Goal: Task Accomplishment & Management: Use online tool/utility

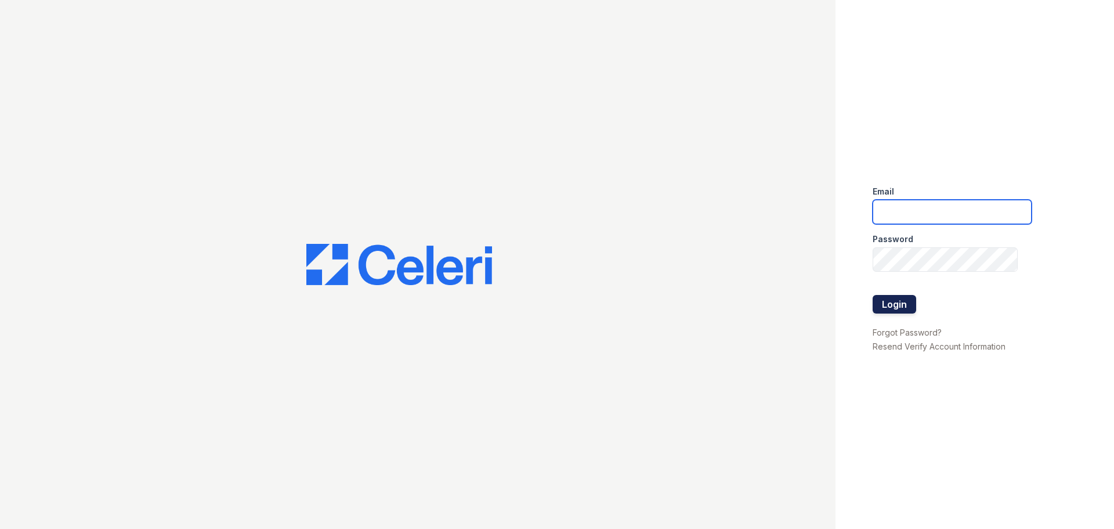
type input "[EMAIL_ADDRESS][DOMAIN_NAME]"
click at [903, 303] on button "Login" at bounding box center [895, 304] width 44 height 19
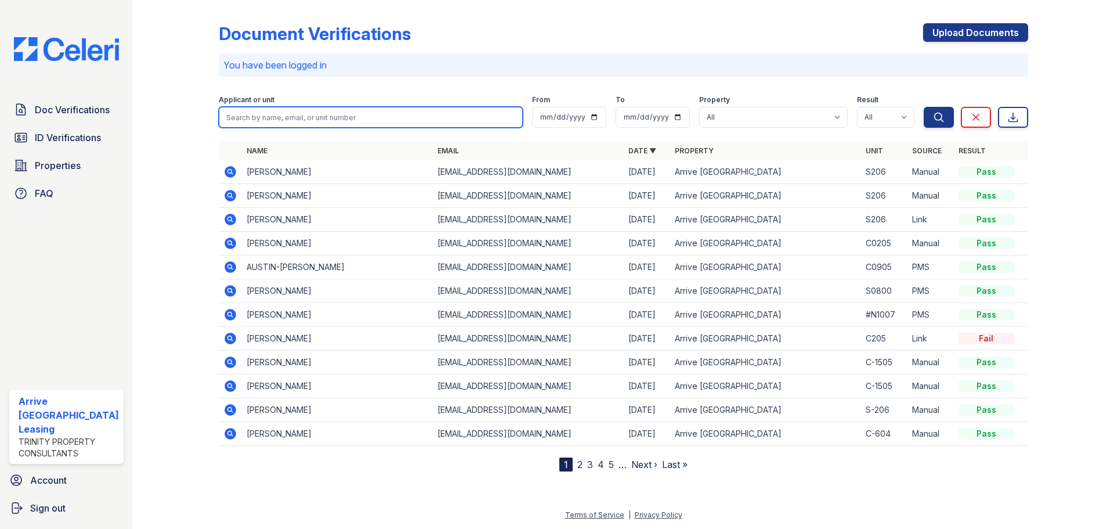
click at [281, 118] on input "search" at bounding box center [371, 117] width 304 height 21
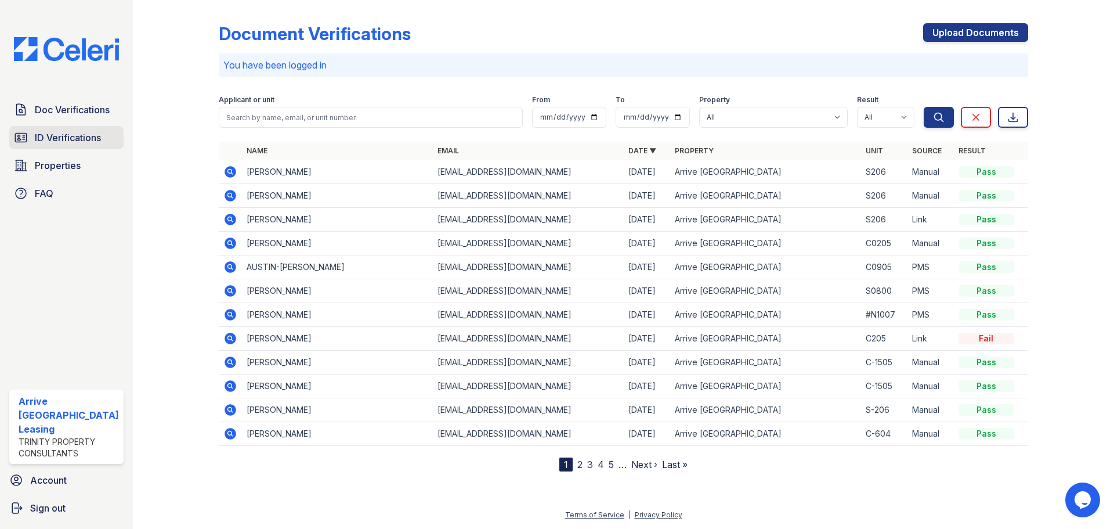
click at [56, 145] on link "ID Verifications" at bounding box center [66, 137] width 114 height 23
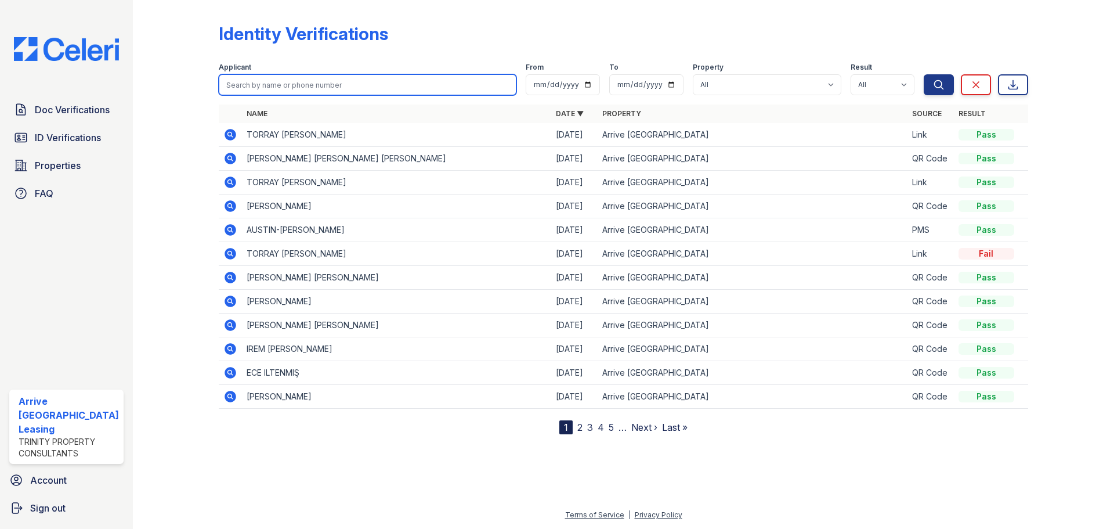
click at [283, 92] on input "search" at bounding box center [368, 84] width 298 height 21
type input "[PERSON_NAME]"
click at [924, 74] on button "Search" at bounding box center [939, 84] width 30 height 21
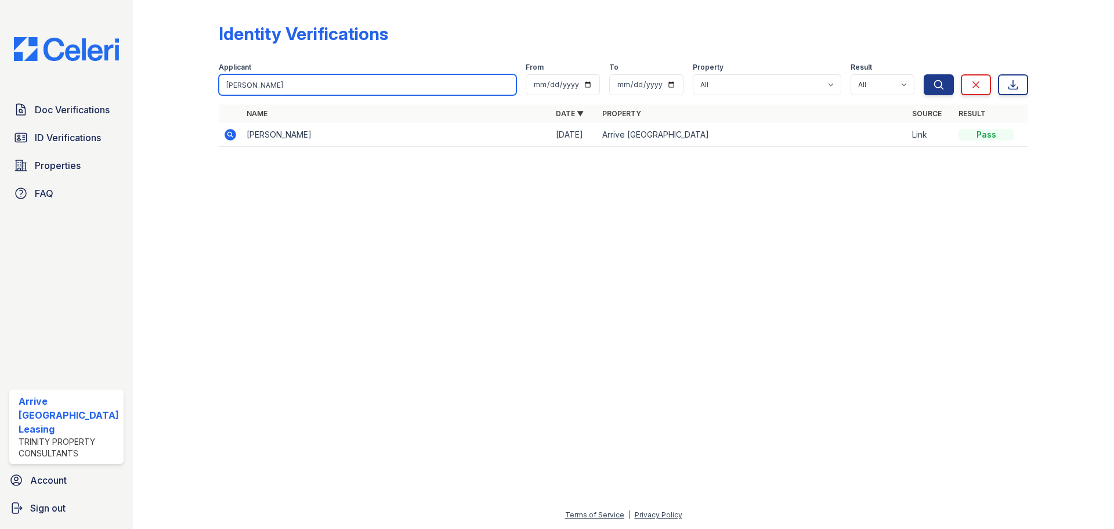
click at [281, 85] on input "[PERSON_NAME]" at bounding box center [368, 84] width 298 height 21
type input "[PERSON_NAME]"
click at [924, 74] on button "Search" at bounding box center [939, 84] width 30 height 21
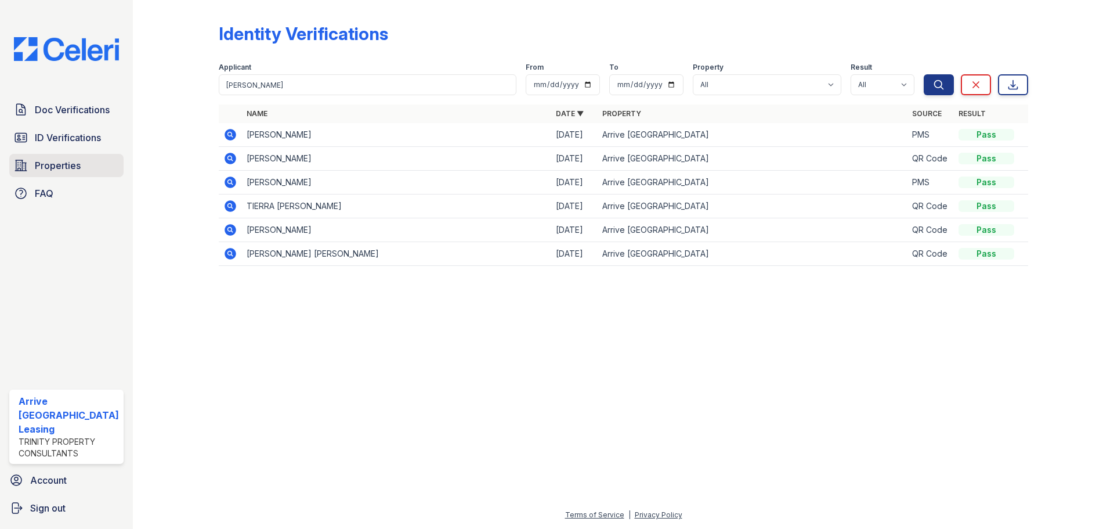
click at [59, 168] on span "Properties" at bounding box center [58, 165] width 46 height 14
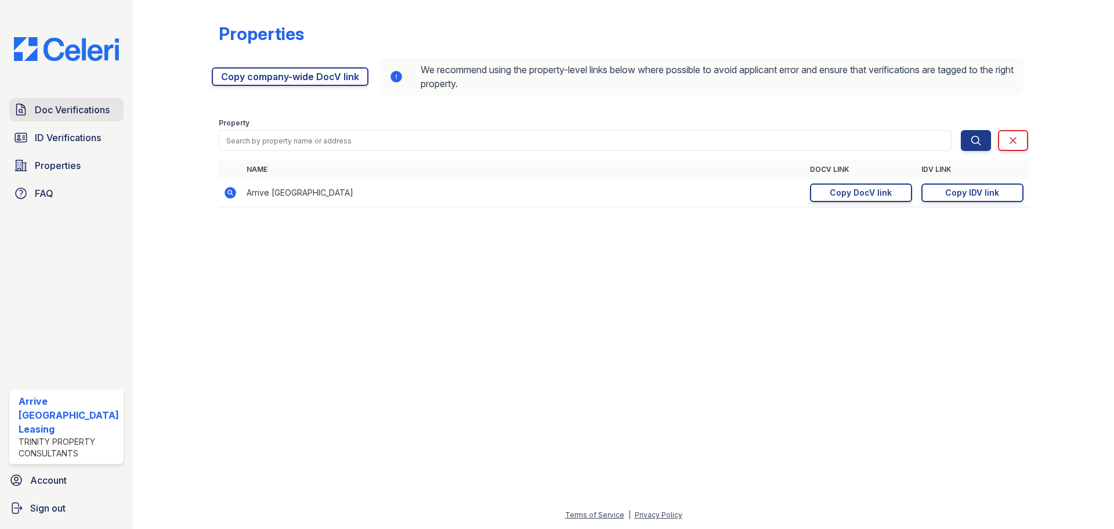
click at [66, 114] on span "Doc Verifications" at bounding box center [72, 110] width 75 height 14
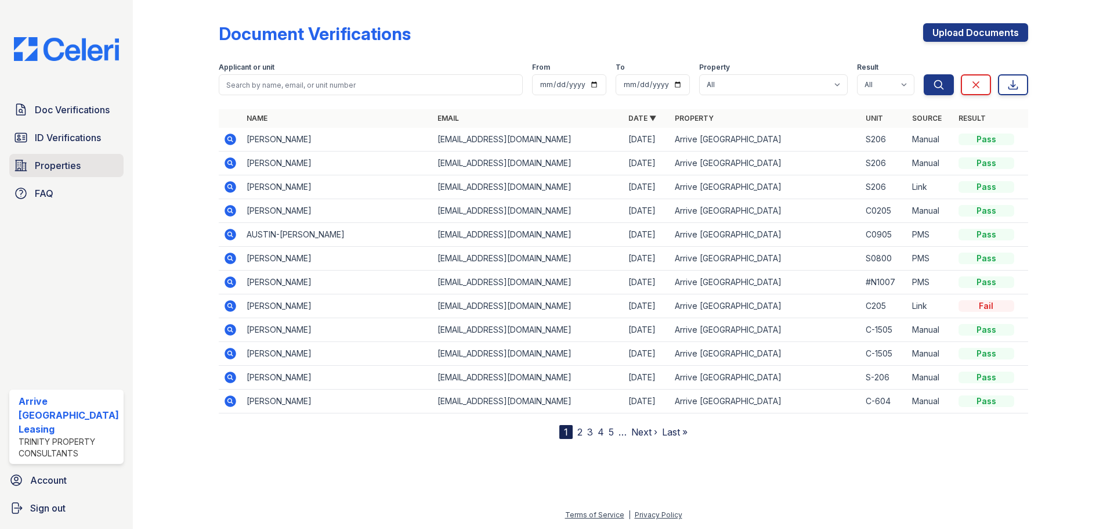
click at [57, 169] on span "Properties" at bounding box center [58, 165] width 46 height 14
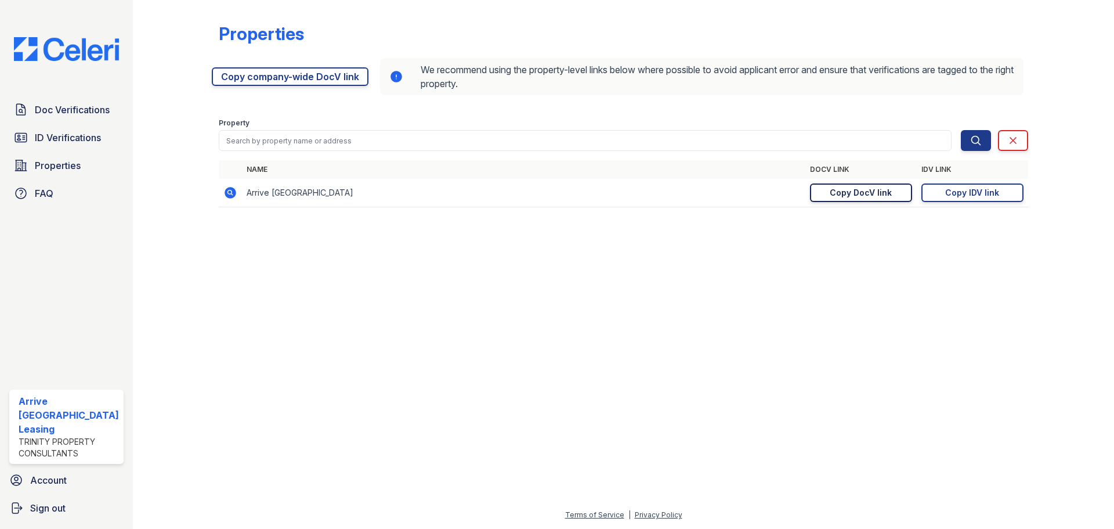
click at [858, 196] on div "Copy DocV link" at bounding box center [861, 193] width 62 height 12
click at [842, 194] on div "Copy DocV link" at bounding box center [861, 193] width 62 height 12
click at [951, 196] on div "Copy IDV link" at bounding box center [972, 193] width 54 height 12
